Goal: Information Seeking & Learning: Learn about a topic

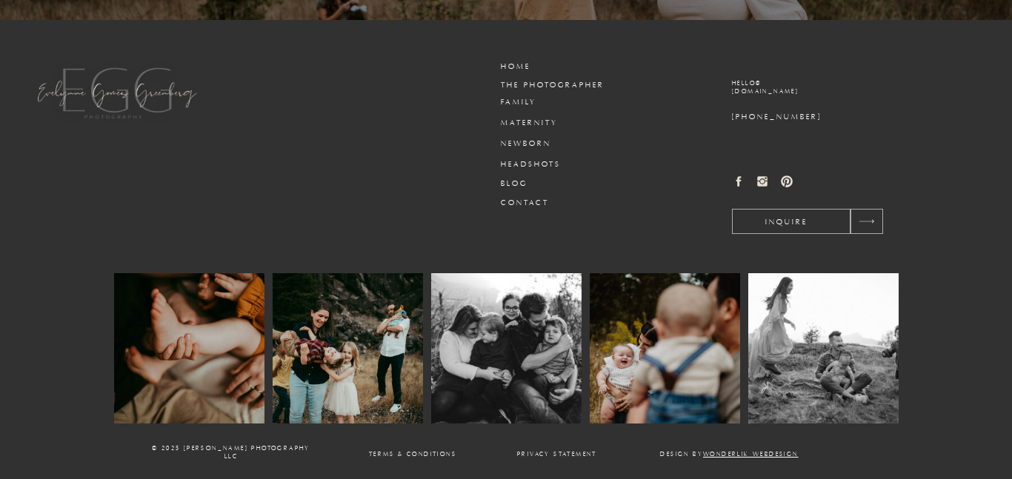
scroll to position [4731, 0]
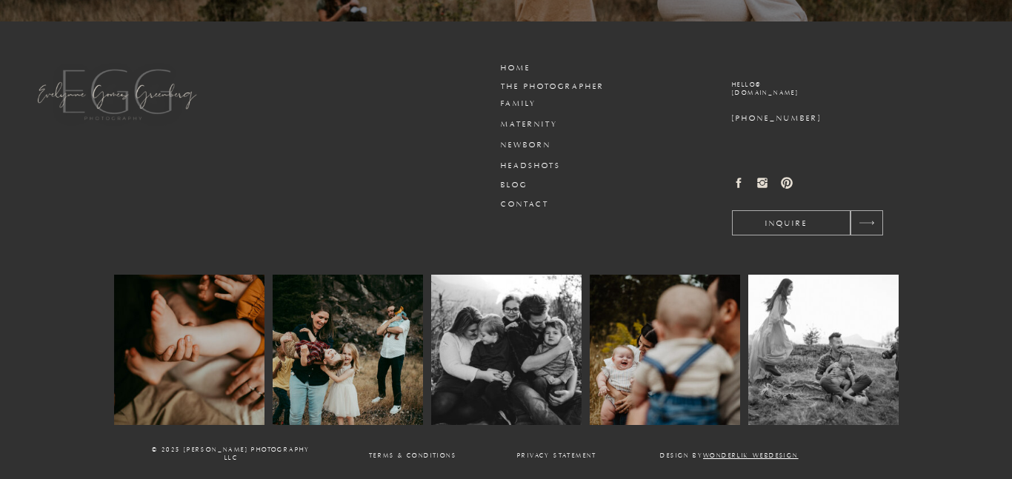
click at [522, 183] on h3 "Blog" at bounding box center [536, 185] width 71 height 11
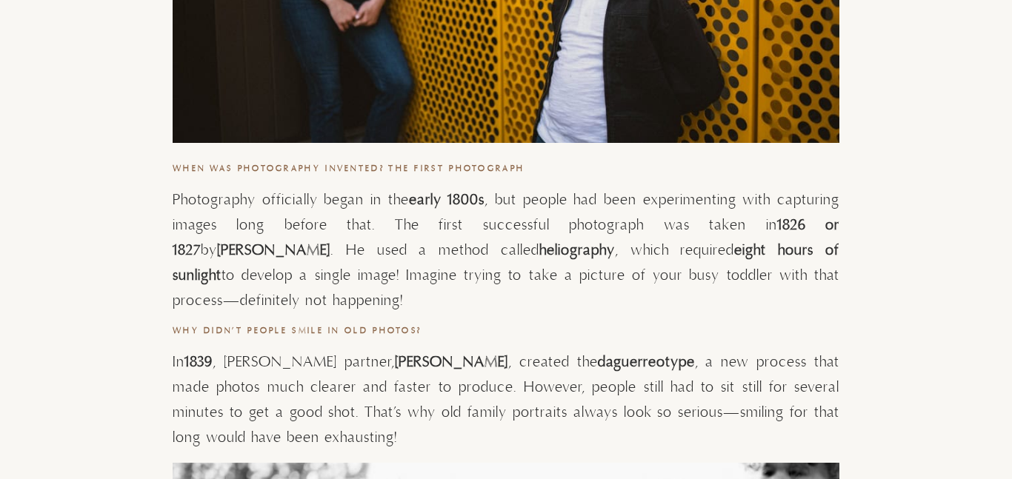
scroll to position [1194, 0]
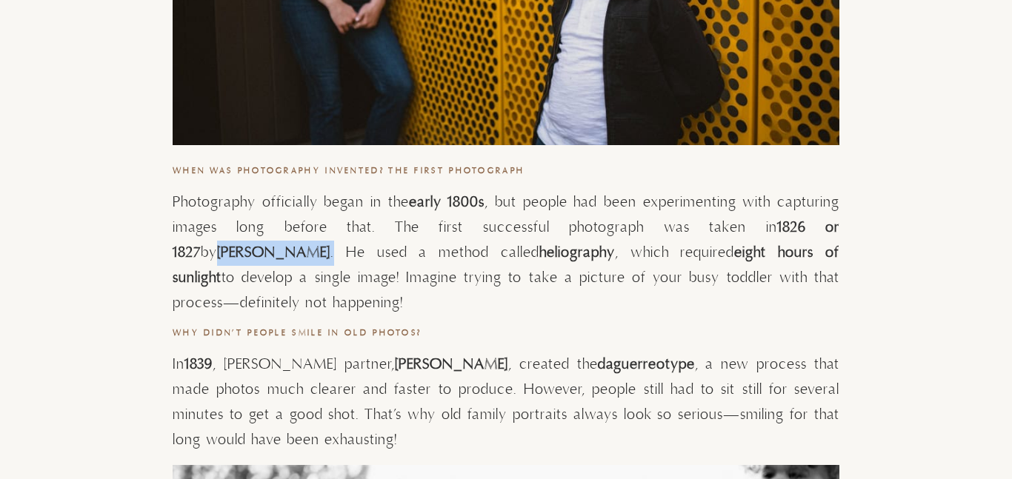
drag, startPoint x: 797, startPoint y: 227, endPoint x: 294, endPoint y: 251, distance: 503.6
click at [294, 251] on p "Photography officially began in the early 1800s , but people had been experimen…" at bounding box center [506, 253] width 667 height 126
copy p "Joseph Nicéphore Niépce ."
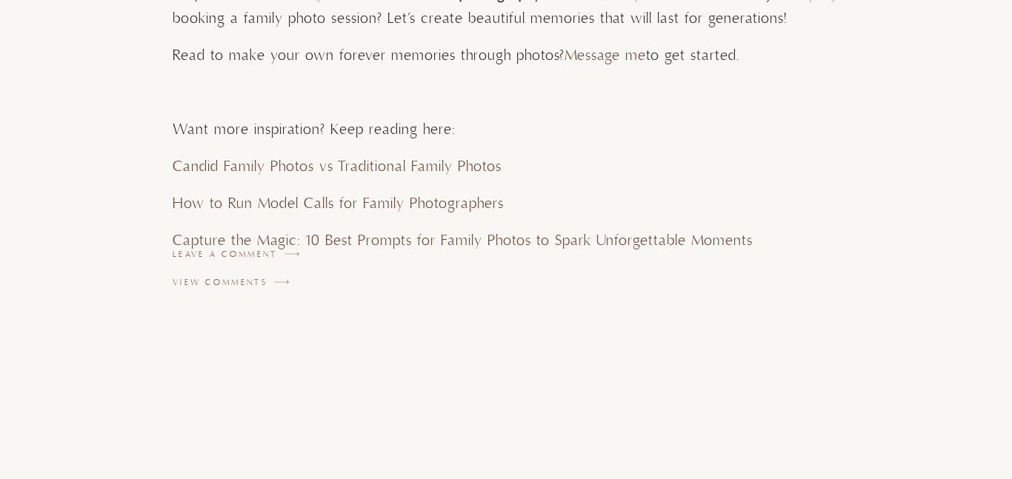
scroll to position [3657, 0]
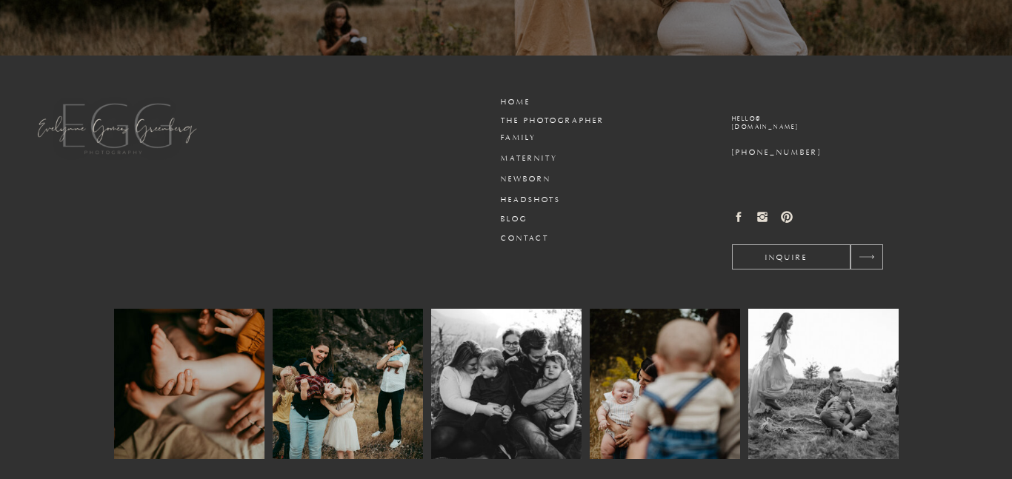
scroll to position [4732, 0]
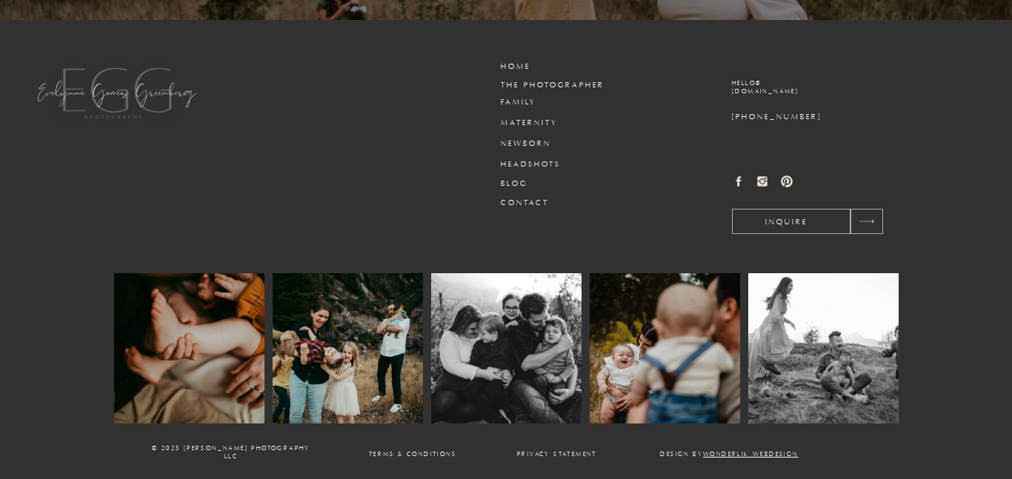
click at [523, 182] on h3 "Blog" at bounding box center [536, 184] width 71 height 11
